Goal: Task Accomplishment & Management: Manage account settings

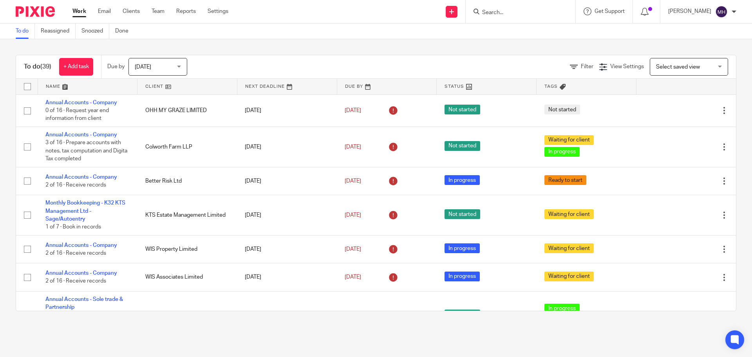
click at [507, 15] on input "Search" at bounding box center [517, 12] width 71 height 7
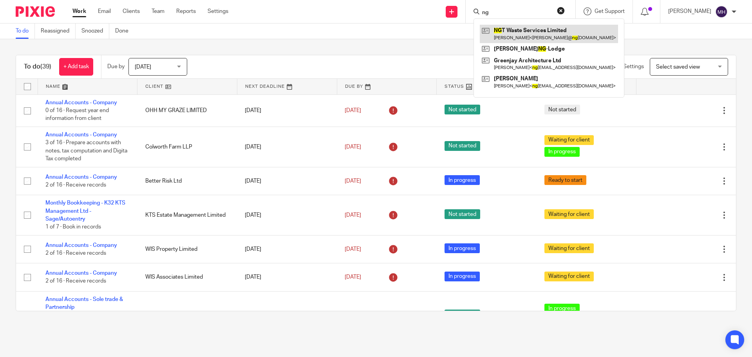
type input "ng"
click at [522, 30] on link at bounding box center [549, 34] width 138 height 18
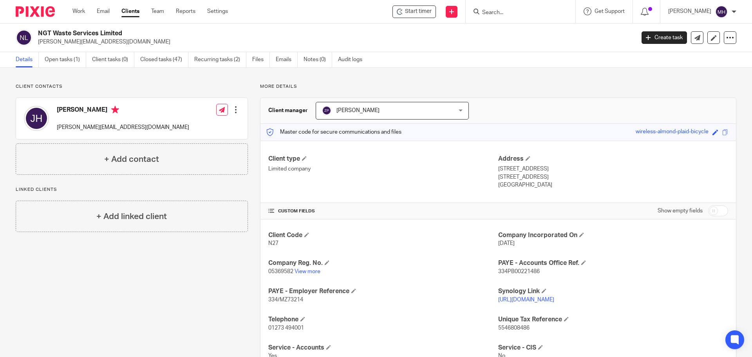
click at [496, 15] on input "Search" at bounding box center [517, 12] width 71 height 7
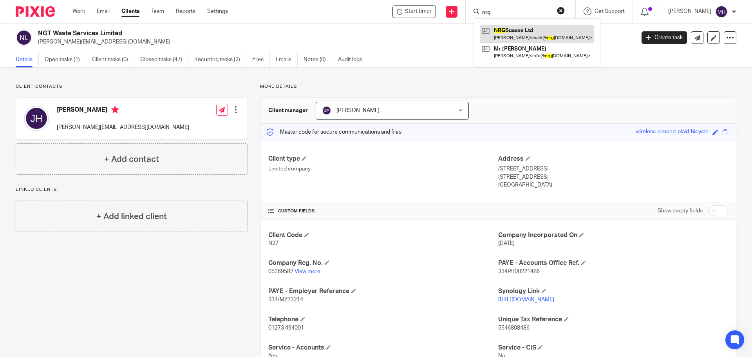
type input "nrg"
click at [517, 30] on link at bounding box center [537, 34] width 114 height 18
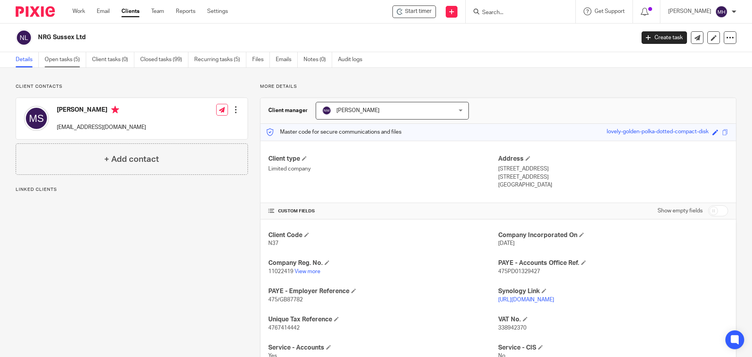
click at [60, 57] on link "Open tasks (5)" at bounding box center [66, 59] width 42 height 15
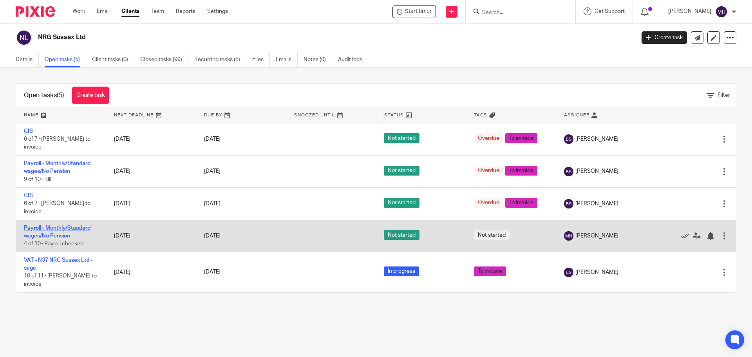
click at [54, 230] on link "Payroll - Monthly/Standard wages/No Pension" at bounding box center [57, 231] width 67 height 13
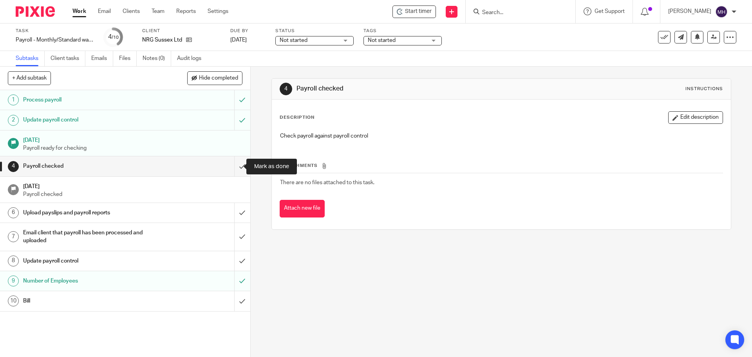
click at [233, 163] on input "submit" at bounding box center [125, 166] width 250 height 20
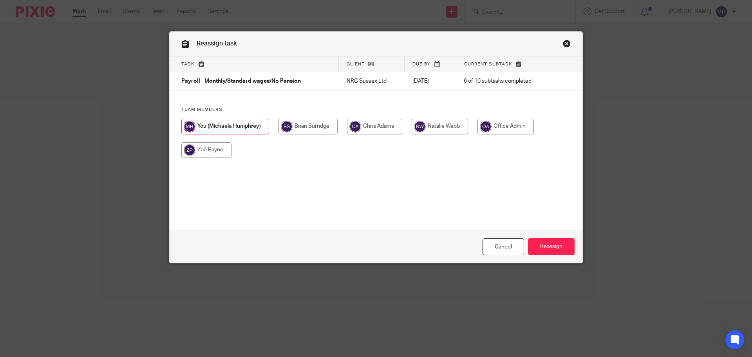
click at [209, 151] on input "radio" at bounding box center [206, 150] width 50 height 16
radio input "true"
click at [552, 249] on input "Reassign" at bounding box center [551, 246] width 47 height 17
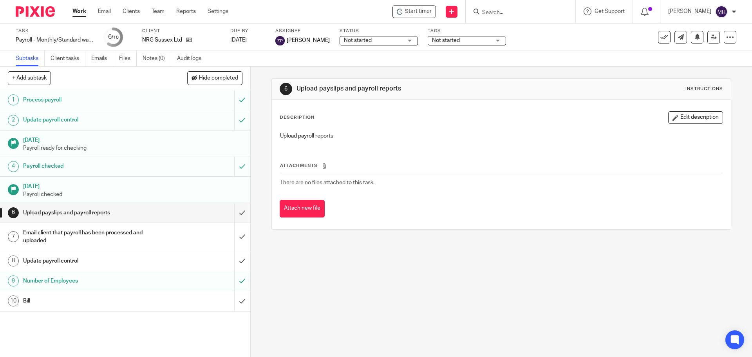
click at [509, 15] on input "Search" at bounding box center [517, 12] width 71 height 7
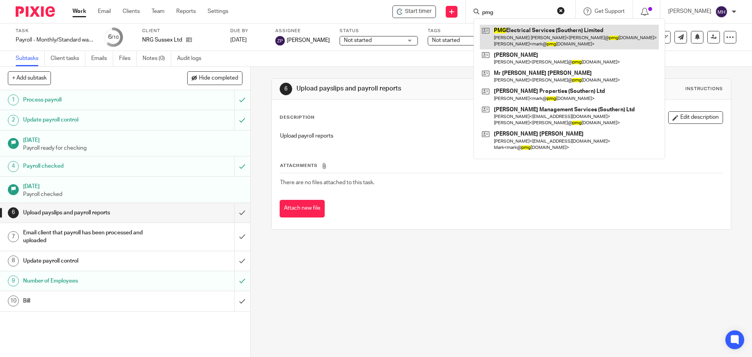
type input "pmg"
click at [504, 35] on link at bounding box center [569, 37] width 179 height 24
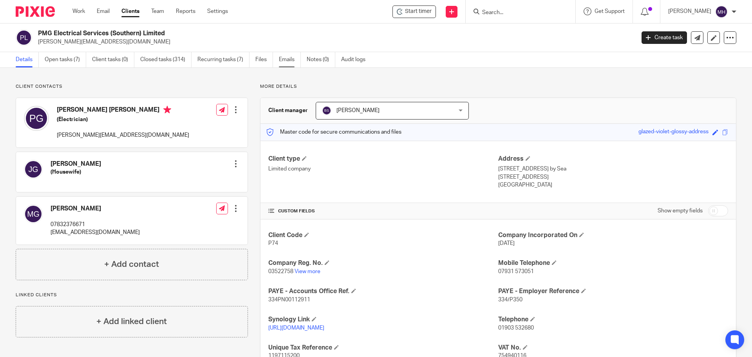
click at [287, 61] on link "Emails" at bounding box center [290, 59] width 22 height 15
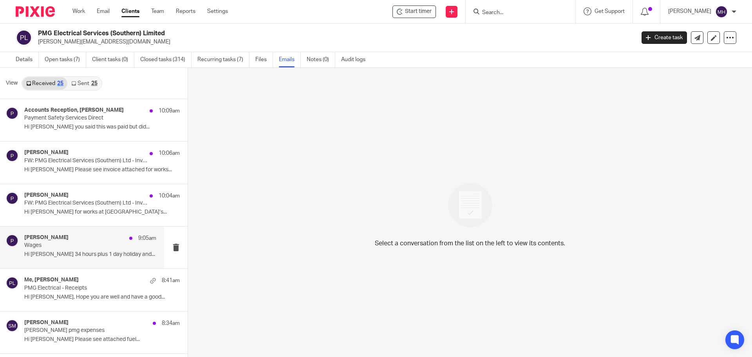
click at [78, 237] on div "Paul 9:05am" at bounding box center [90, 238] width 132 height 8
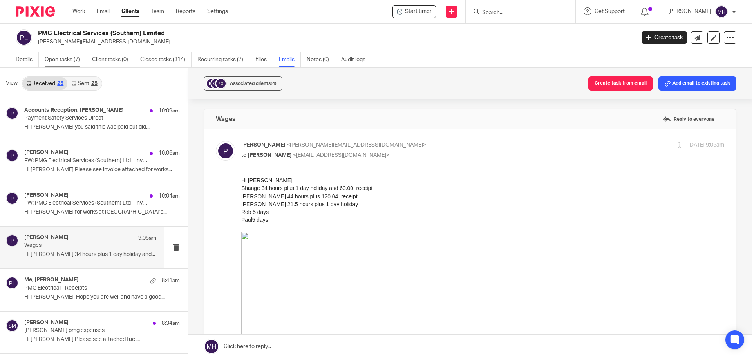
click at [65, 60] on link "Open tasks (7)" at bounding box center [66, 59] width 42 height 15
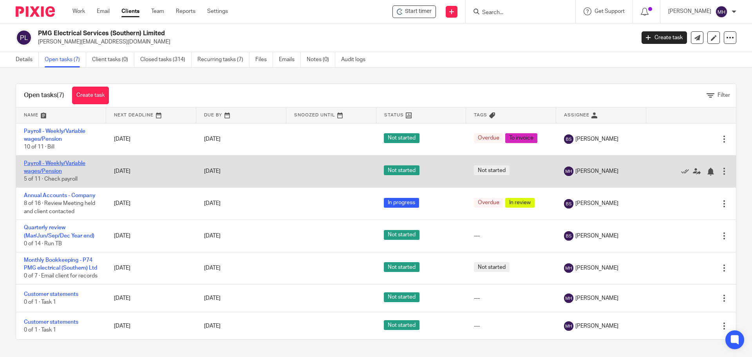
click at [43, 162] on link "Payroll - Weekly/Variable wages/Pension" at bounding box center [55, 167] width 62 height 13
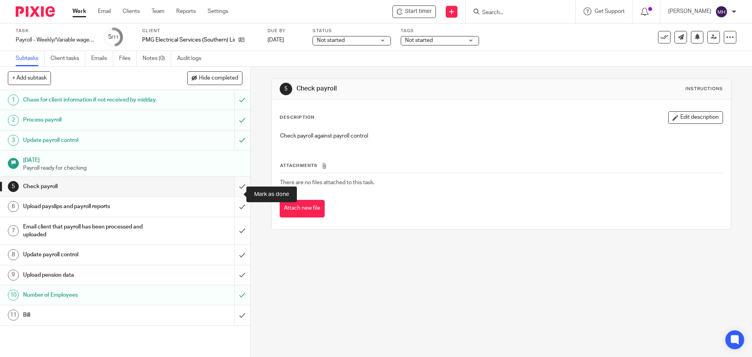
click at [233, 193] on input "submit" at bounding box center [125, 187] width 250 height 20
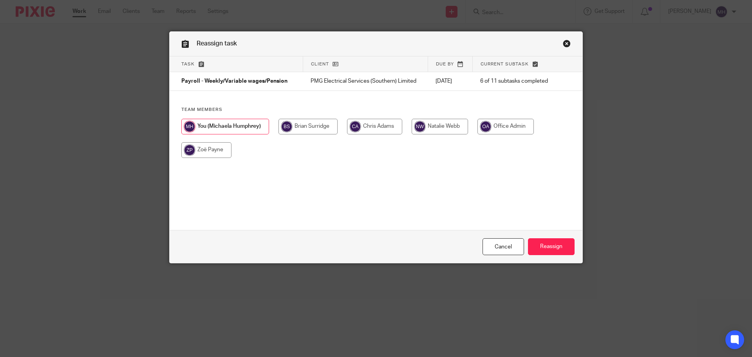
click at [213, 150] on input "radio" at bounding box center [206, 150] width 50 height 16
radio input "true"
click at [551, 246] on input "Reassign" at bounding box center [551, 246] width 47 height 17
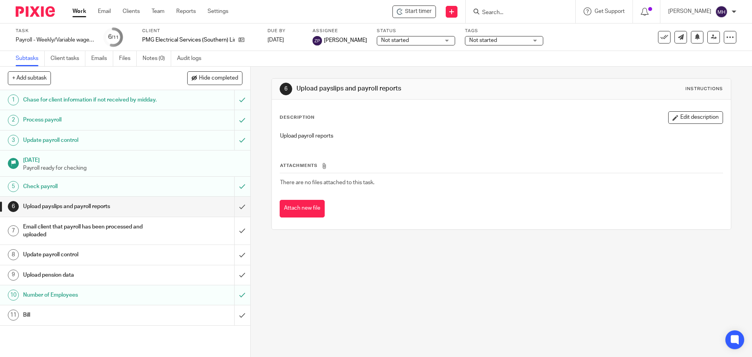
click at [503, 12] on input "Search" at bounding box center [517, 12] width 71 height 7
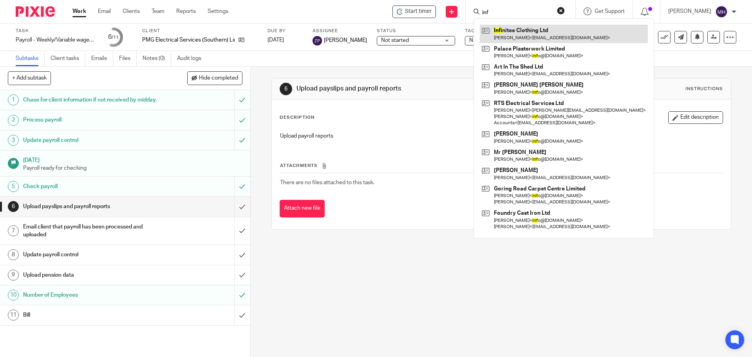
type input "inf"
click at [521, 34] on link at bounding box center [564, 34] width 168 height 18
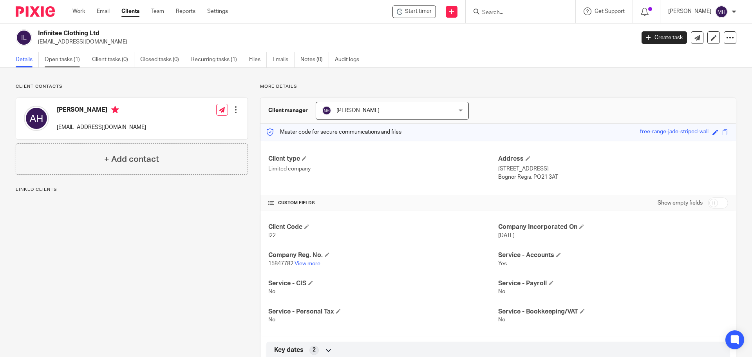
click at [55, 61] on link "Open tasks (1)" at bounding box center [66, 59] width 42 height 15
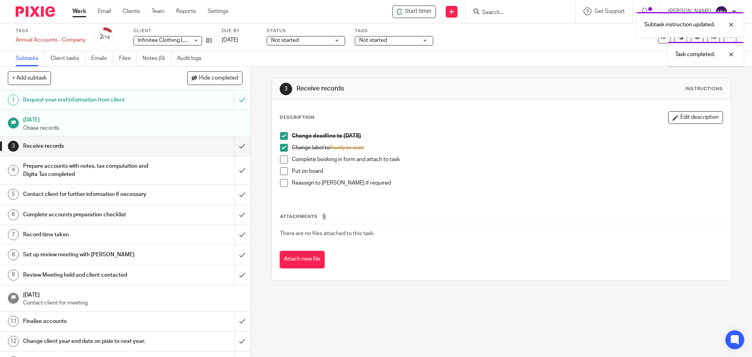
click at [282, 159] on span at bounding box center [284, 160] width 8 height 8
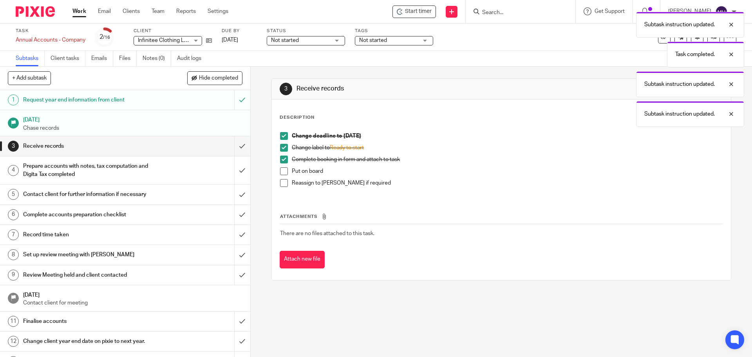
click at [284, 171] on span at bounding box center [284, 171] width 8 height 8
click at [282, 185] on span at bounding box center [284, 183] width 8 height 8
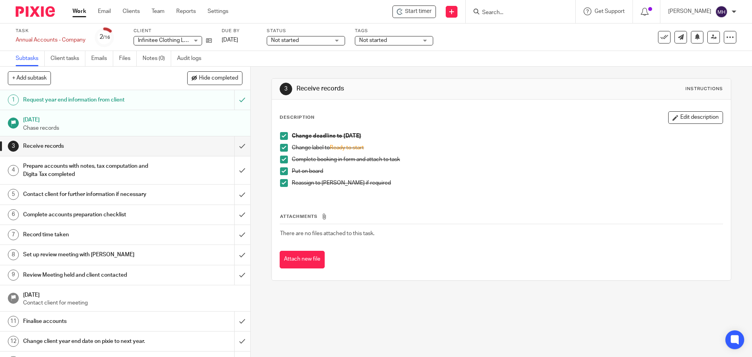
click at [388, 42] on span "Not started" at bounding box center [388, 40] width 59 height 8
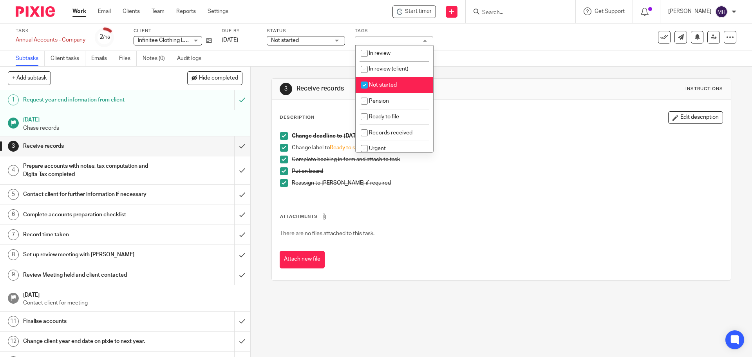
click at [402, 83] on li "Not started" at bounding box center [395, 85] width 78 height 16
checkbox input "false"
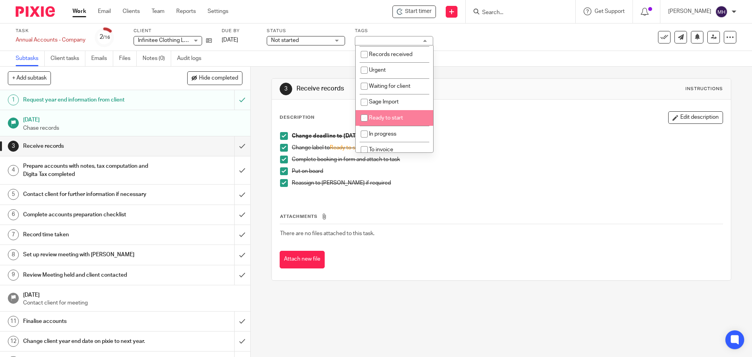
click at [410, 117] on li "Ready to start" at bounding box center [395, 118] width 78 height 16
checkbox input "true"
click at [235, 42] on link "[DATE]" at bounding box center [239, 40] width 35 height 8
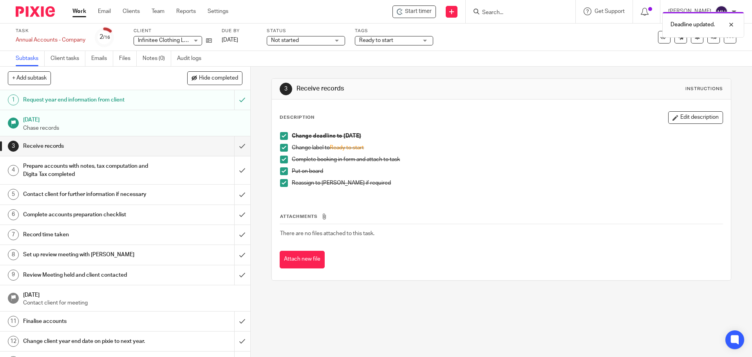
click at [404, 74] on div "3 Receive records Instructions Description Edit description Change deadline to …" at bounding box center [502, 180] width 460 height 226
click at [78, 12] on link "Work" at bounding box center [80, 11] width 14 height 8
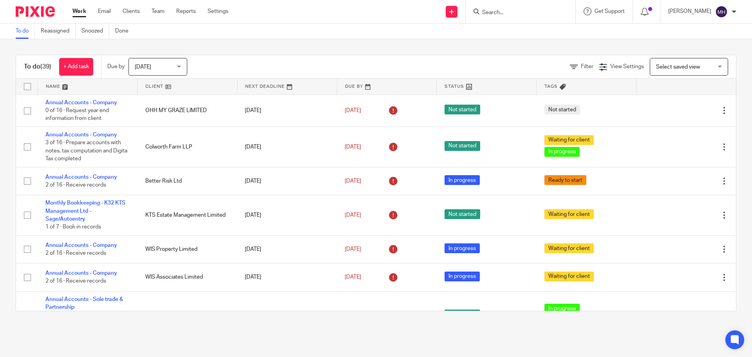
click at [503, 12] on input "Search" at bounding box center [517, 12] width 71 height 7
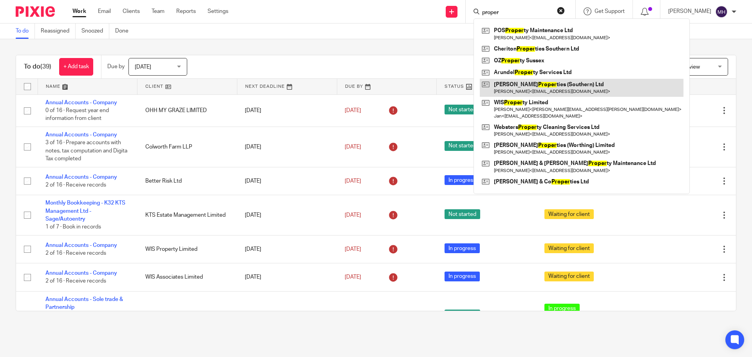
type input "proper"
click at [587, 89] on link at bounding box center [582, 88] width 204 height 18
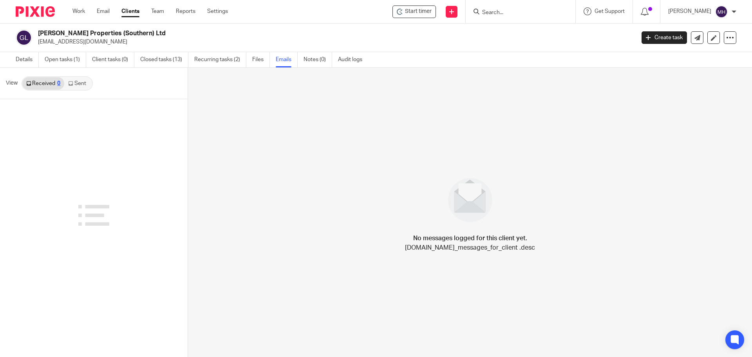
click at [82, 84] on link "Sent" at bounding box center [77, 83] width 27 height 13
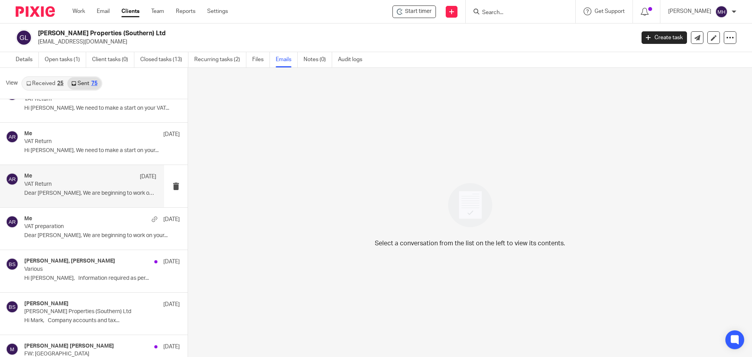
scroll to position [118, 0]
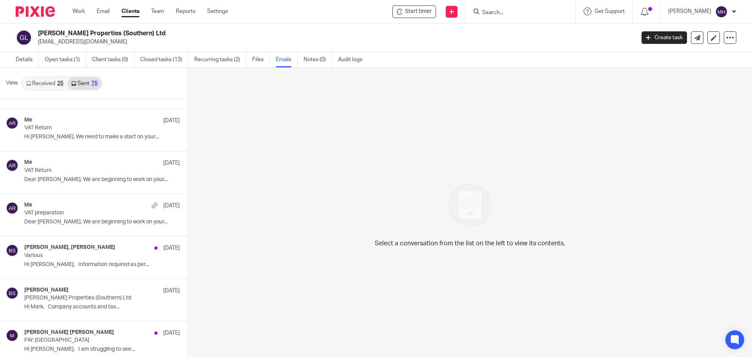
click at [147, 83] on div "View Received 25 Sent 75" at bounding box center [94, 83] width 188 height 31
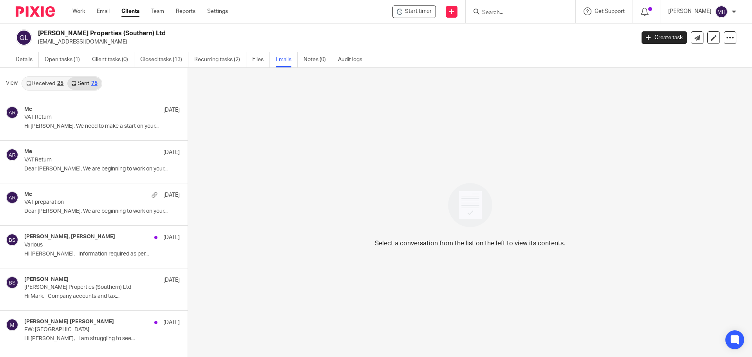
scroll to position [0, 0]
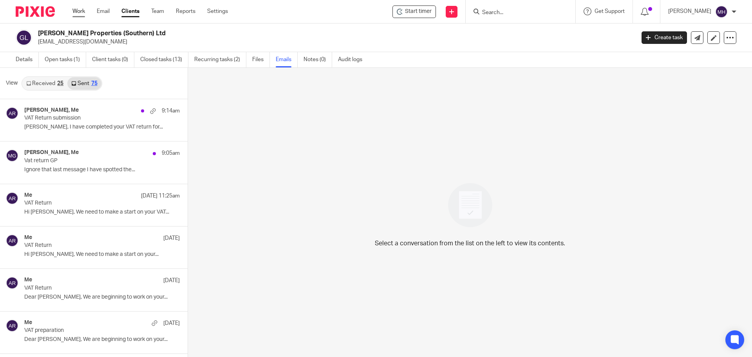
click at [75, 11] on link "Work" at bounding box center [79, 11] width 13 height 8
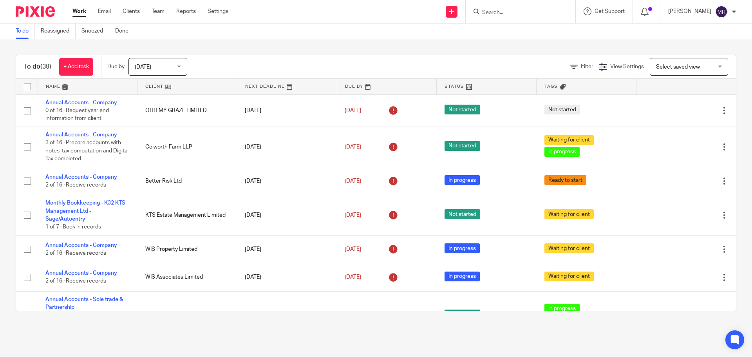
click at [499, 16] on input "Search" at bounding box center [517, 12] width 71 height 7
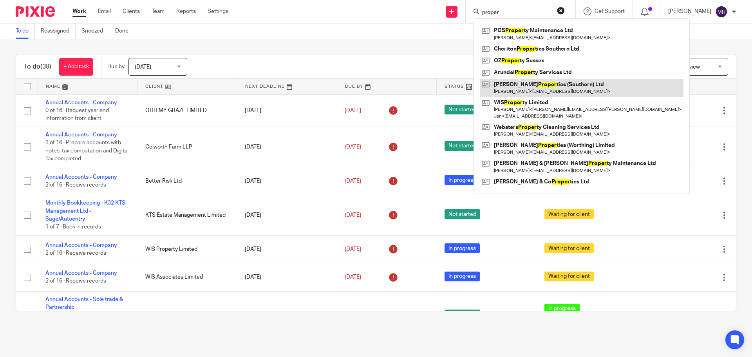
type input "proper"
click at [553, 88] on link at bounding box center [582, 88] width 204 height 18
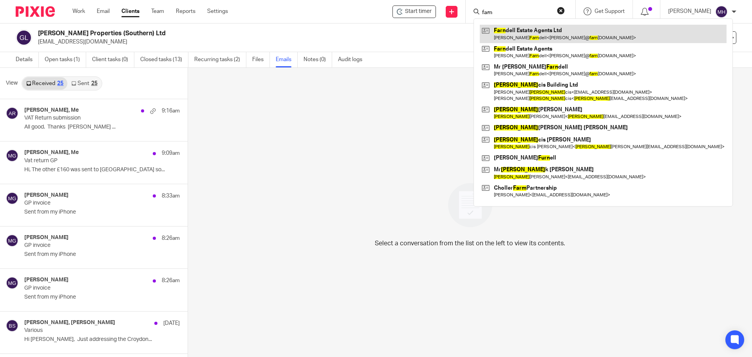
type input "farn"
click at [510, 37] on link at bounding box center [603, 34] width 247 height 18
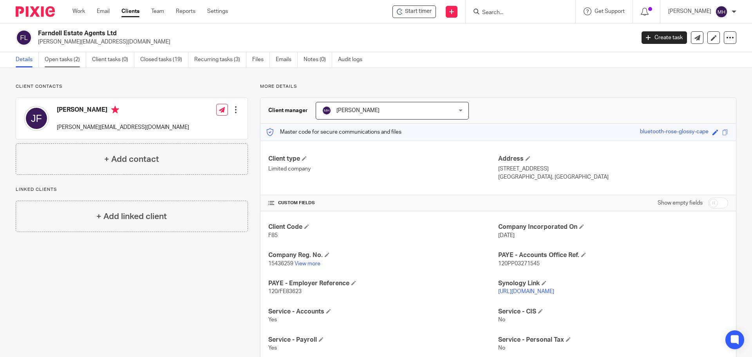
click at [67, 60] on link "Open tasks (2)" at bounding box center [66, 59] width 42 height 15
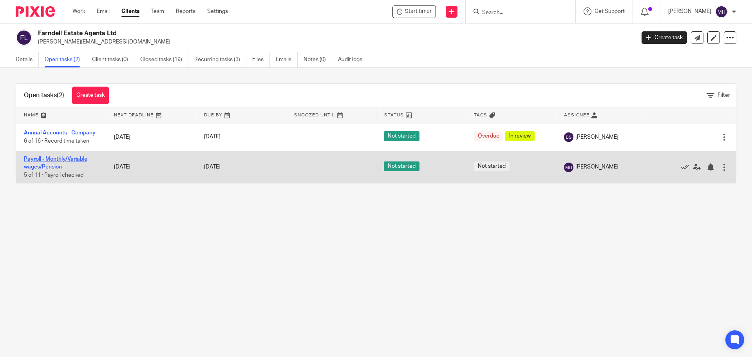
click at [60, 158] on link "Payroll - Monthly/Variable wages/Pension" at bounding box center [55, 162] width 63 height 13
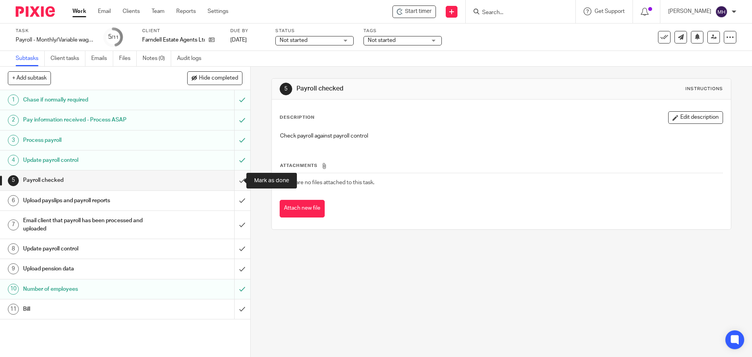
click at [235, 181] on input "submit" at bounding box center [125, 180] width 250 height 20
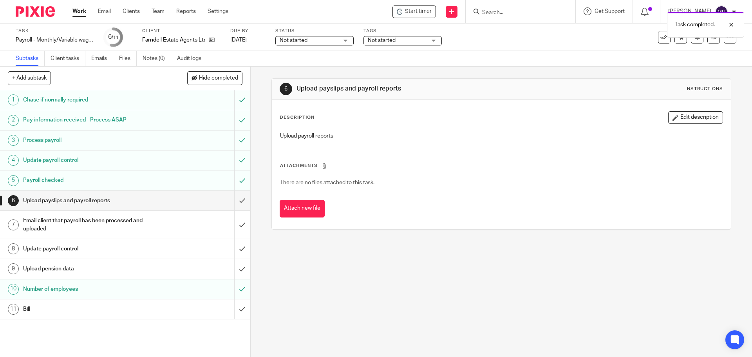
click at [542, 70] on div "6 Upload payslips and payroll reports Instructions Description Edit description…" at bounding box center [502, 154] width 460 height 175
click at [709, 41] on link at bounding box center [714, 37] width 13 height 13
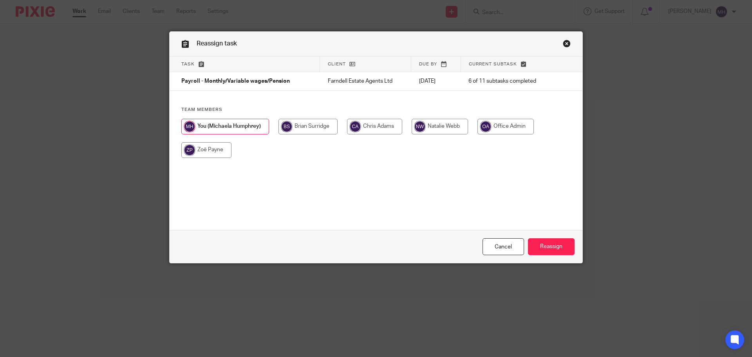
click at [208, 152] on input "radio" at bounding box center [206, 150] width 50 height 16
radio input "true"
click at [555, 248] on input "Reassign" at bounding box center [551, 246] width 47 height 17
